Goal: Task Accomplishment & Management: Manage account settings

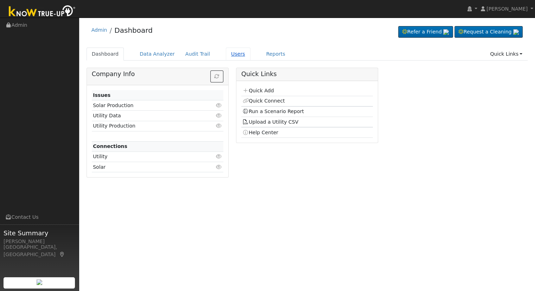
click at [228, 50] on link "Users" at bounding box center [238, 53] width 25 height 13
click at [232, 58] on link "Users" at bounding box center [238, 53] width 25 height 13
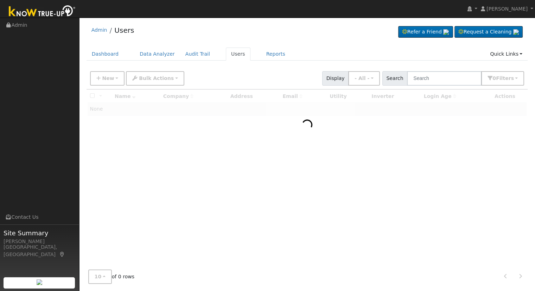
click at [445, 70] on div "New Add User Quick Add Quick Connect Quick Convert Lead Bulk Actions Send Email…" at bounding box center [307, 77] width 437 height 17
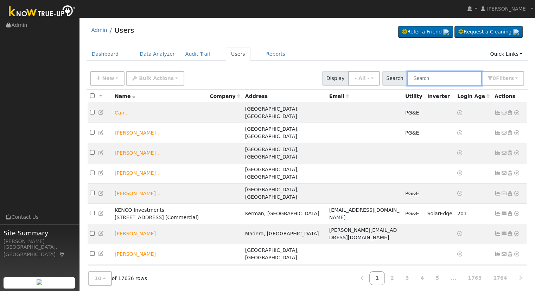
click at [444, 74] on input "text" at bounding box center [444, 78] width 75 height 14
type input "["
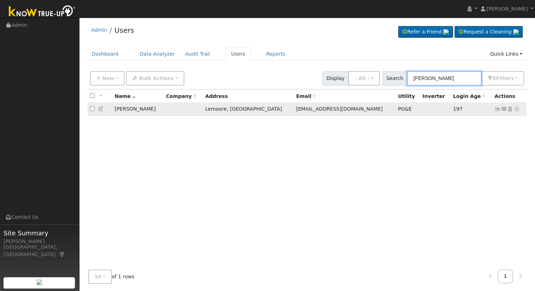
type input "paul newton"
click at [510, 109] on icon at bounding box center [510, 108] width 6 height 5
